Goal: Check status: Check status

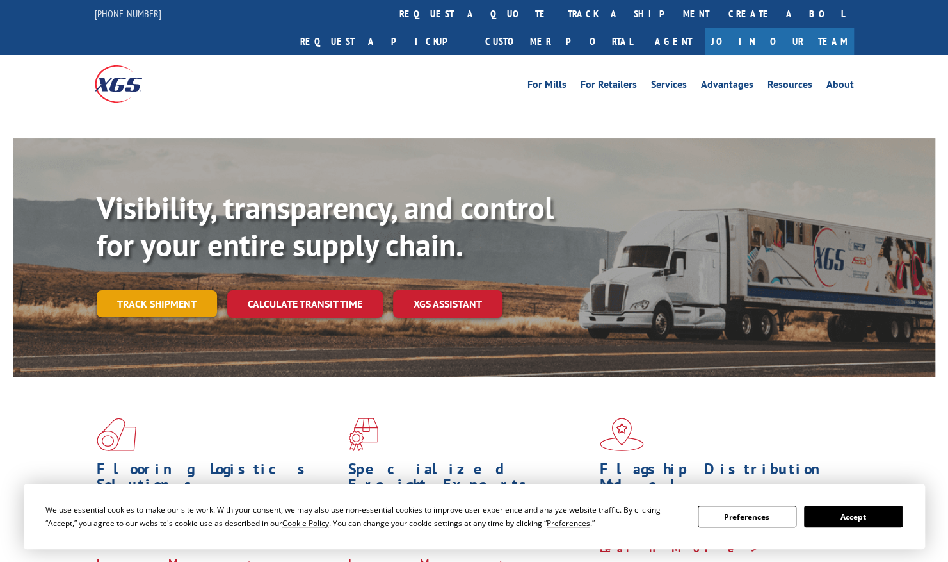
click at [170, 290] on link "Track shipment" at bounding box center [157, 303] width 120 height 27
click at [844, 516] on button "Accept" at bounding box center [853, 516] width 99 height 22
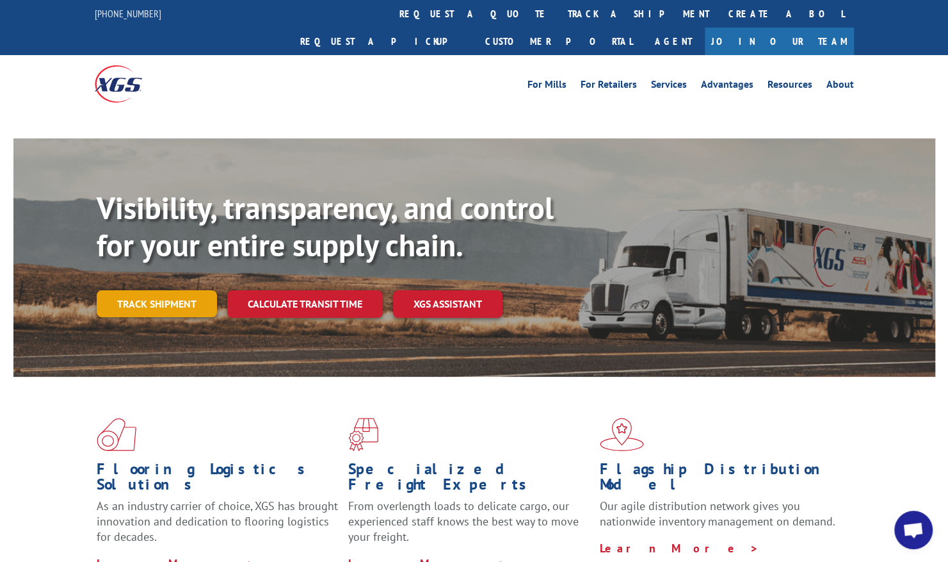
click at [140, 290] on link "Track shipment" at bounding box center [157, 303] width 120 height 27
click at [172, 290] on link "Track shipment" at bounding box center [157, 303] width 120 height 27
click at [166, 290] on link "Track shipment" at bounding box center [157, 303] width 120 height 27
click at [163, 290] on link "Track shipment" at bounding box center [157, 303] width 120 height 27
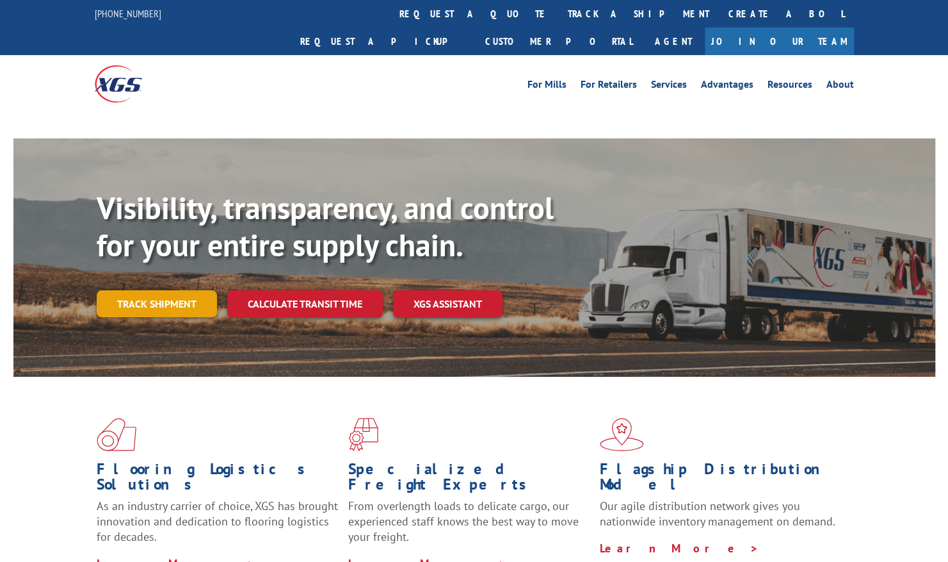
click at [163, 290] on link "Track shipment" at bounding box center [157, 303] width 120 height 27
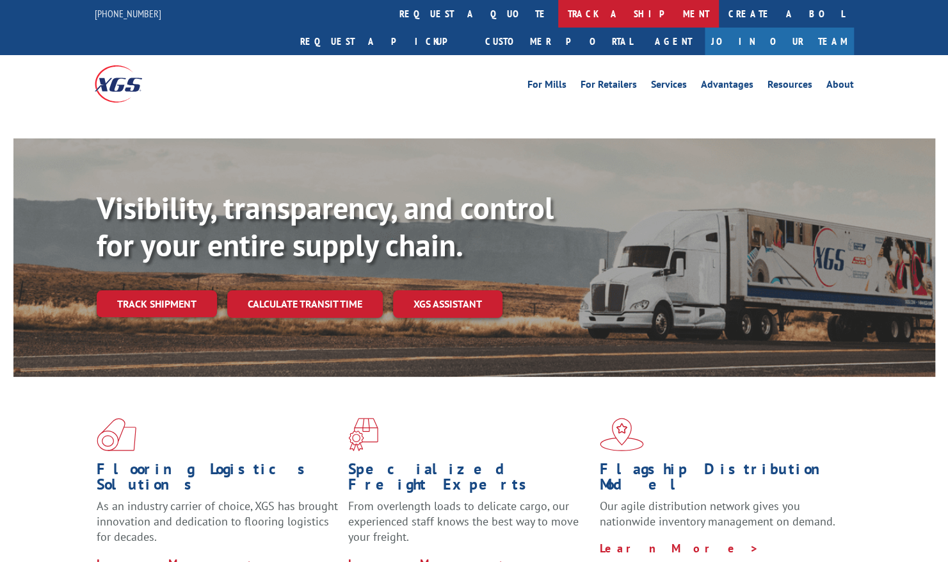
click at [558, 13] on link "track a shipment" at bounding box center [638, 14] width 161 height 28
click at [558, 12] on link "track a shipment" at bounding box center [638, 14] width 161 height 28
click at [558, 3] on link "track a shipment" at bounding box center [638, 14] width 161 height 28
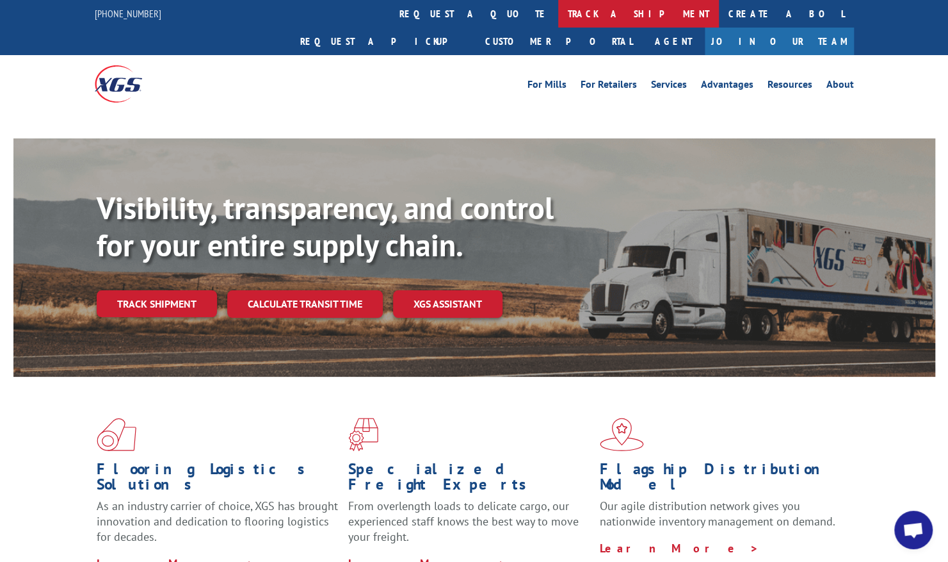
click at [558, 13] on link "track a shipment" at bounding box center [638, 14] width 161 height 28
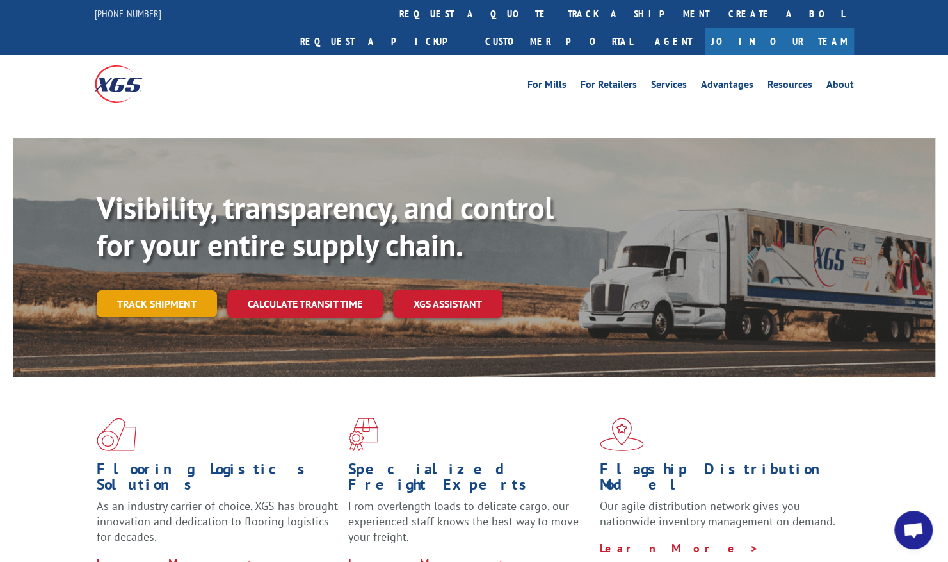
click at [181, 290] on link "Track shipment" at bounding box center [157, 303] width 120 height 27
